Goal: Task Accomplishment & Management: Use online tool/utility

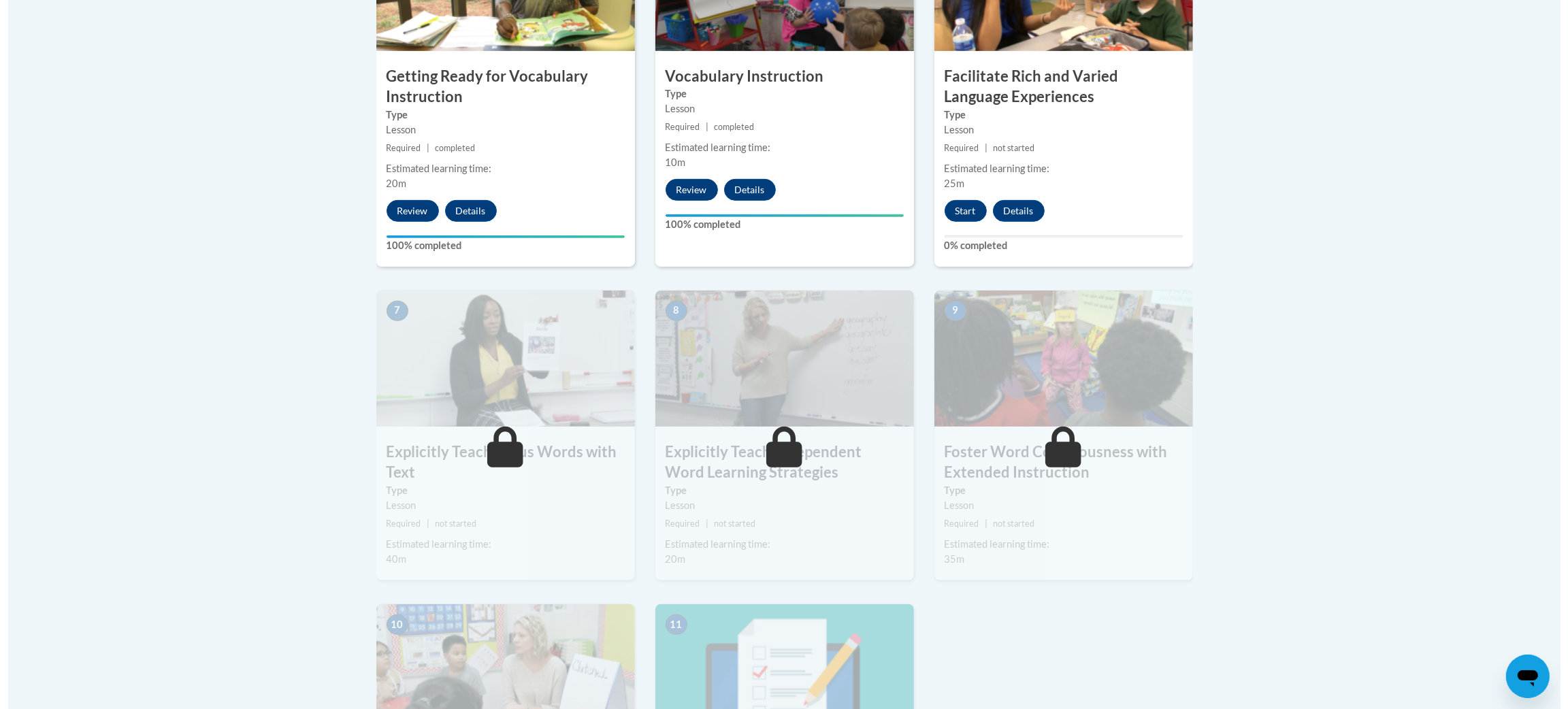
scroll to position [908, 0]
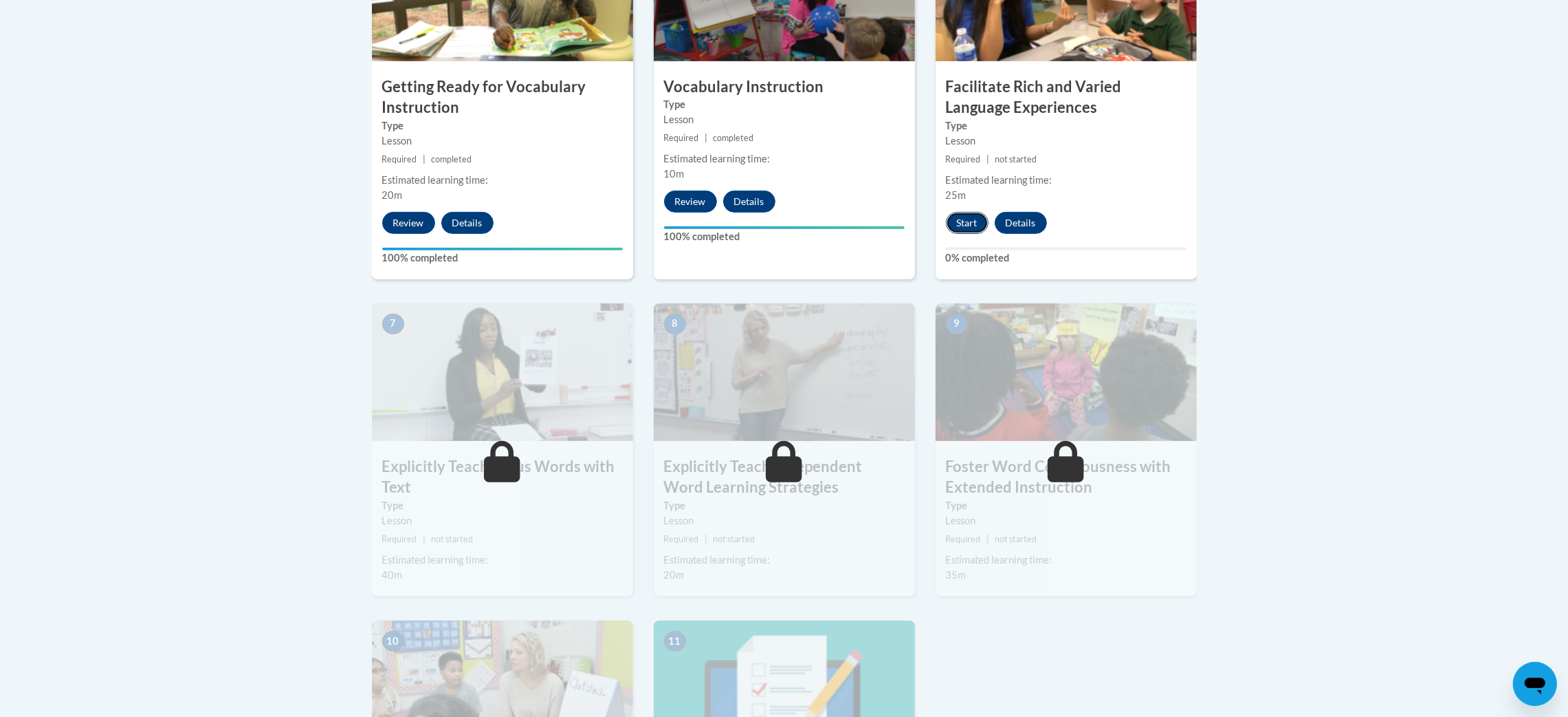
click at [968, 224] on button "Start" at bounding box center [967, 223] width 43 height 22
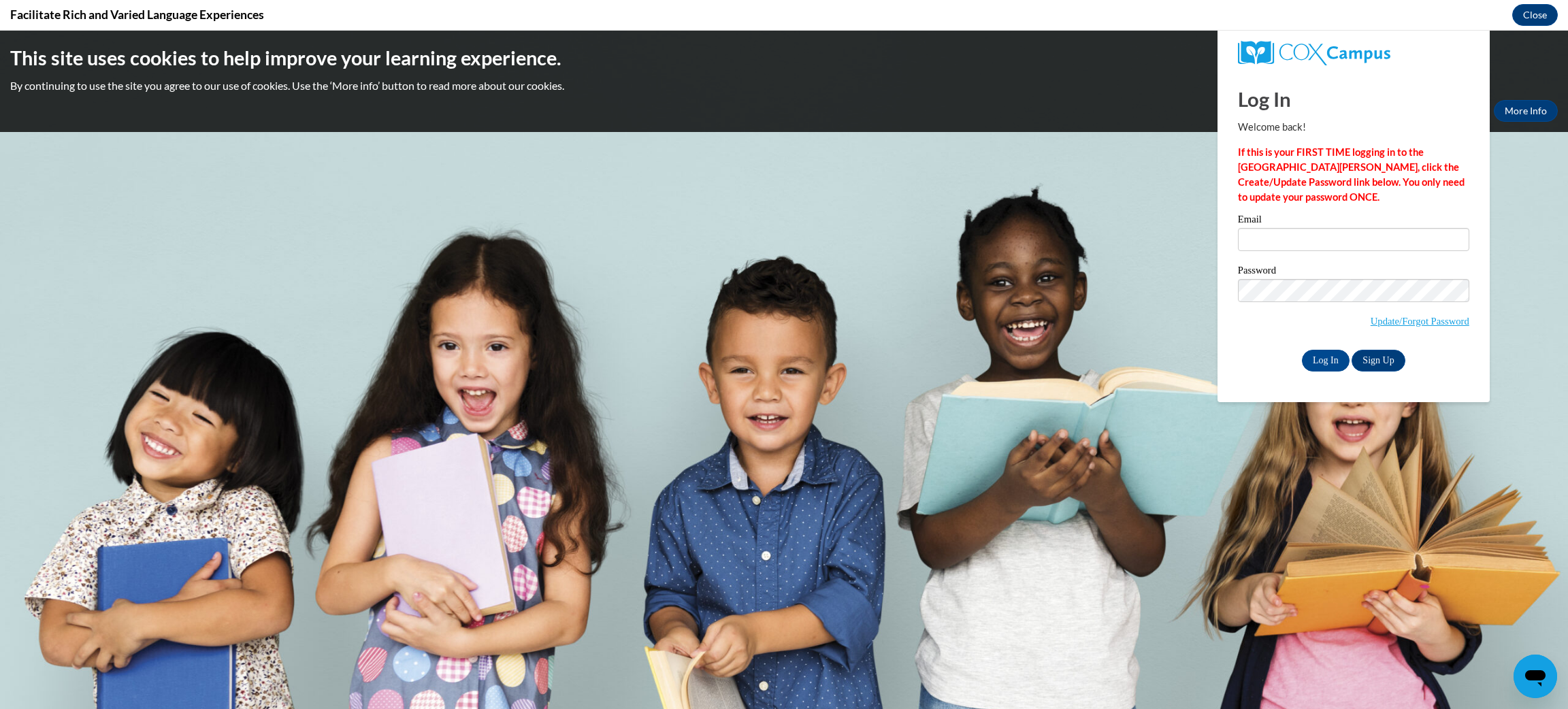
scroll to position [0, 0]
click at [1365, 240] on input "Email" at bounding box center [1354, 239] width 232 height 23
type input "[EMAIL_ADDRESS][DOMAIN_NAME]"
click at [1302, 349] on input "Log In" at bounding box center [1325, 360] width 48 height 22
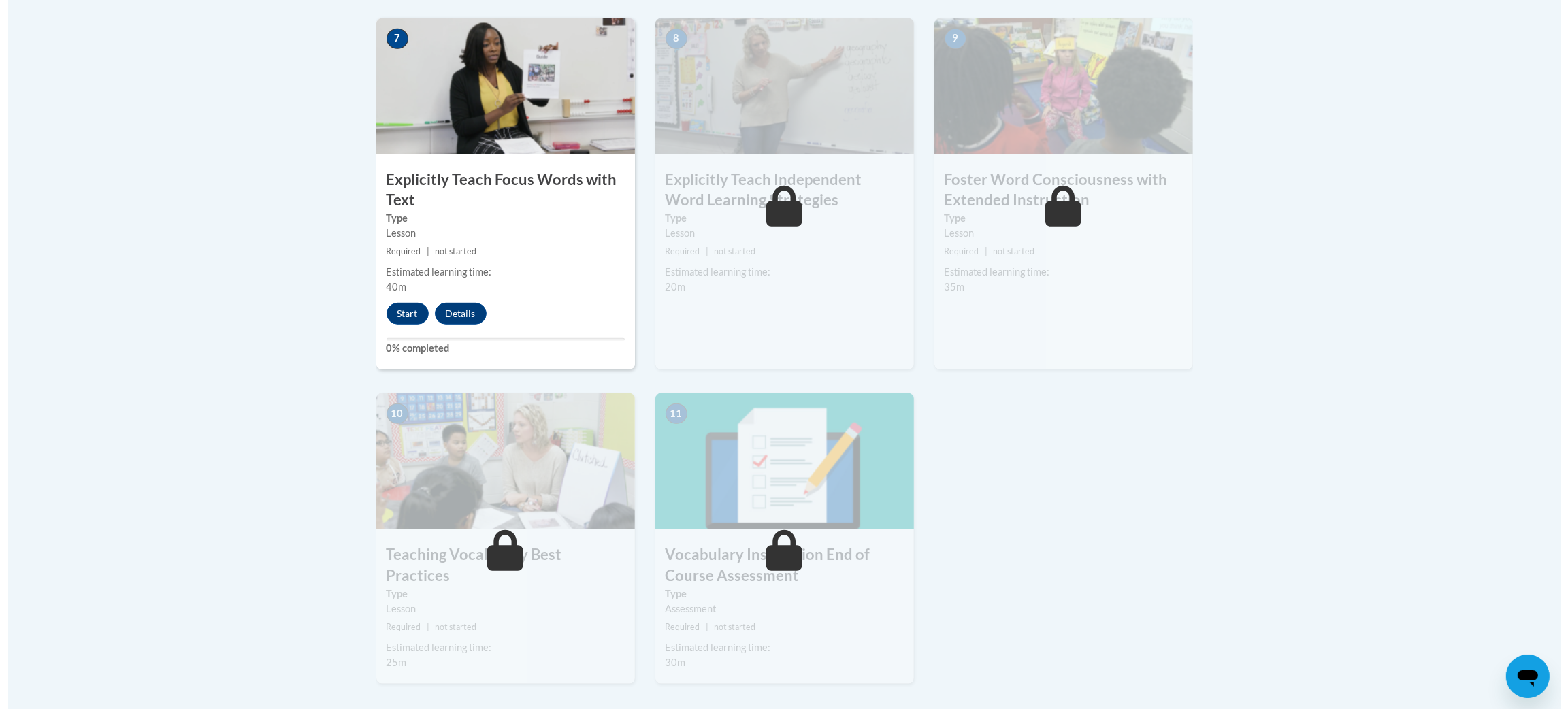
scroll to position [1223, 0]
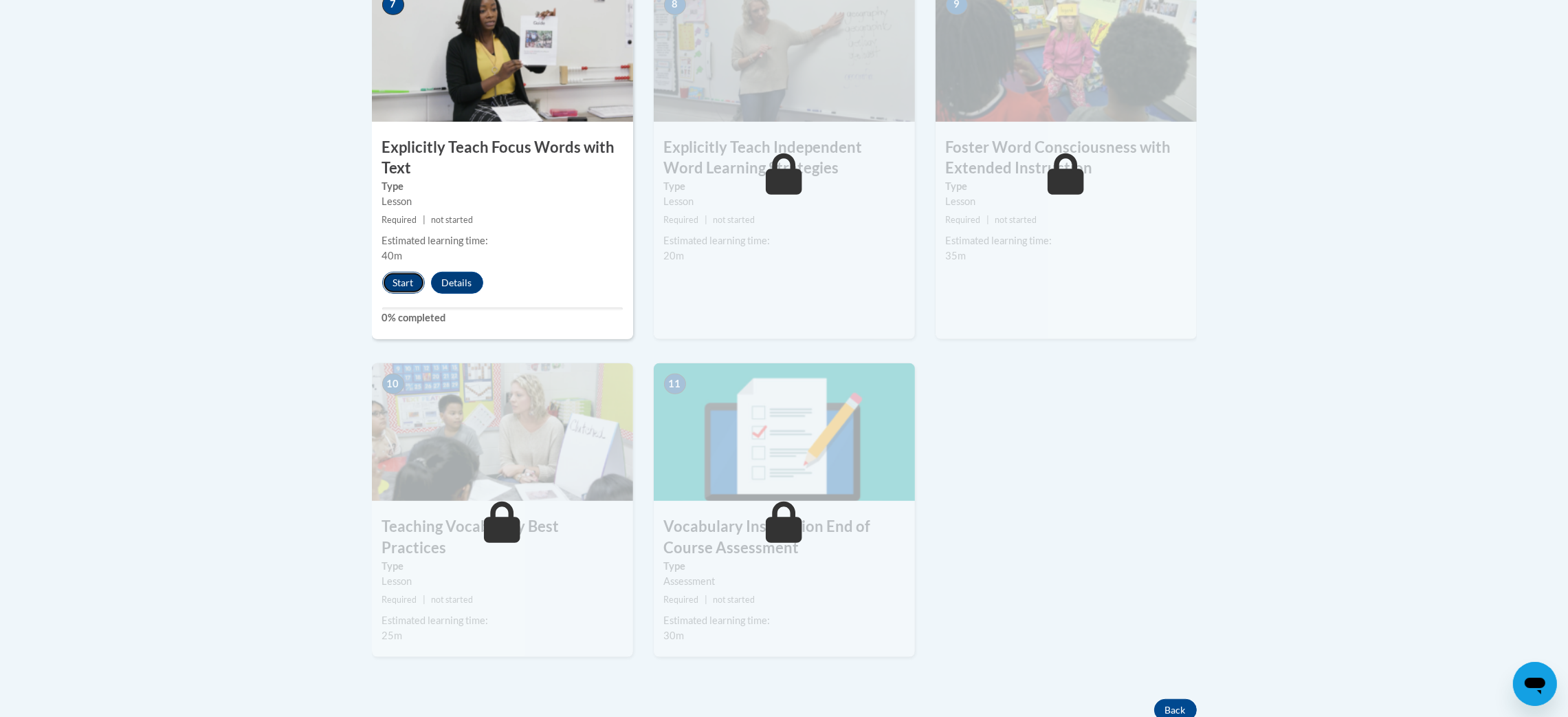
click at [398, 272] on button "Start" at bounding box center [404, 283] width 43 height 22
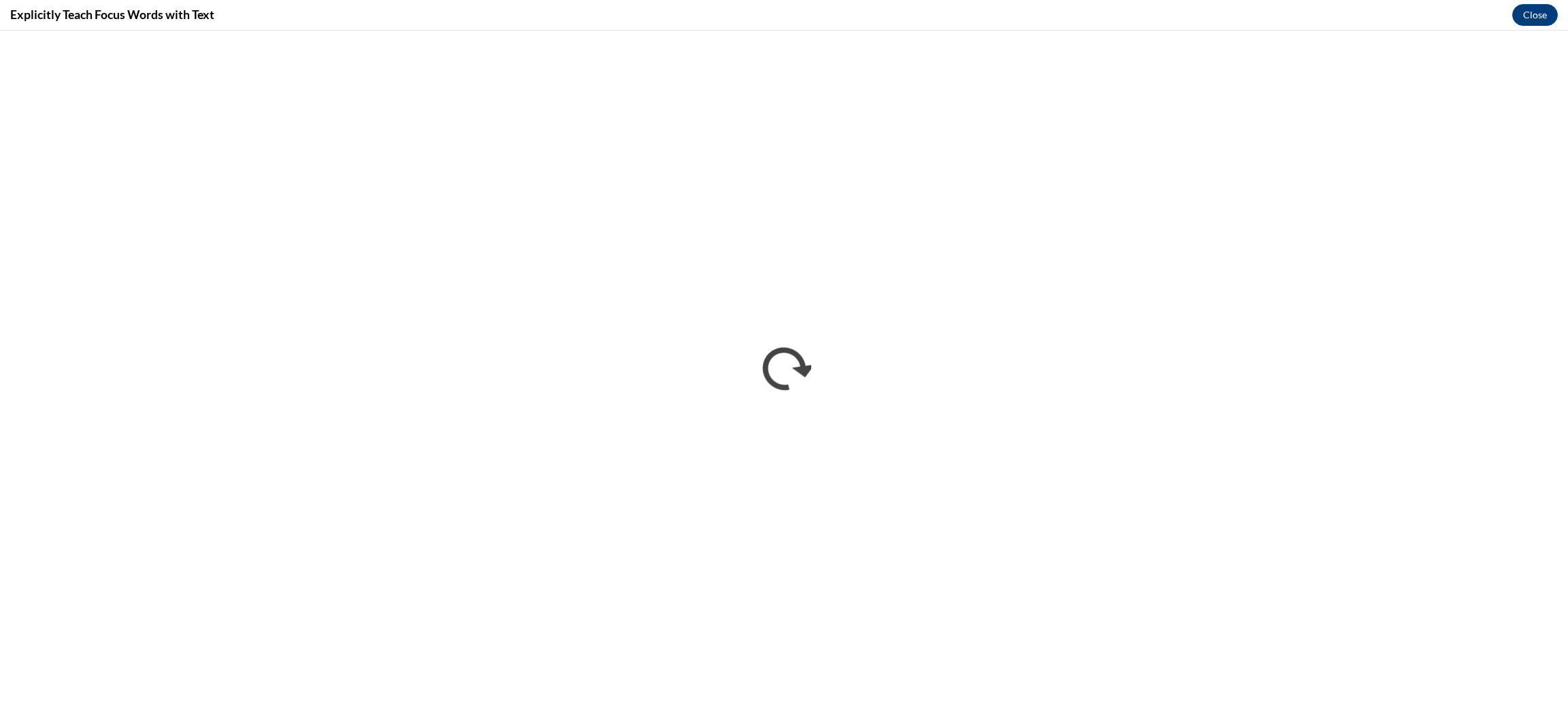
scroll to position [0, 0]
